Goal: Task Accomplishment & Management: Use online tool/utility

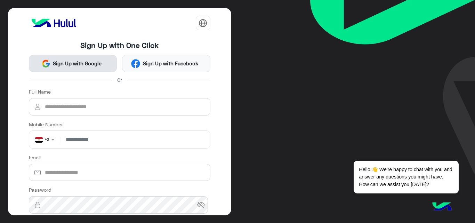
click at [89, 63] on span "Sign Up with Google" at bounding box center [77, 63] width 54 height 8
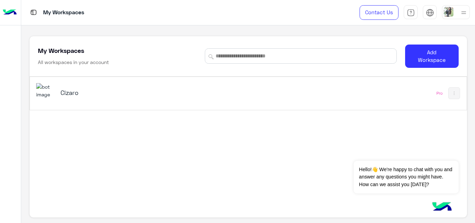
click at [70, 92] on h5 "Cizaro" at bounding box center [136, 92] width 153 height 8
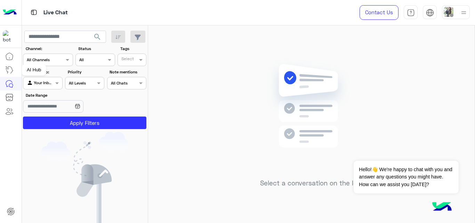
click at [8, 76] on link at bounding box center [9, 70] width 19 height 14
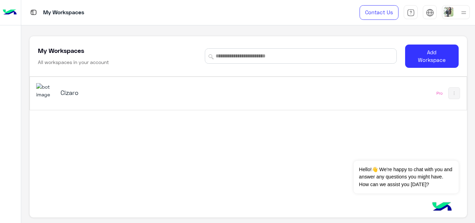
click at [112, 51] on div "My Workspaces All workspaces in your account" at bounding box center [117, 55] width 158 height 19
